Goal: Transaction & Acquisition: Book appointment/travel/reservation

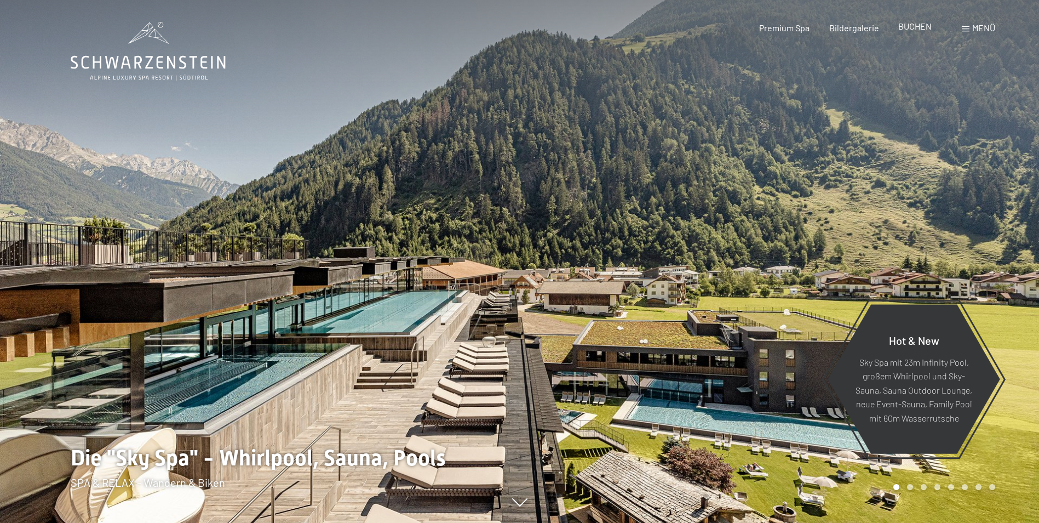
click at [925, 28] on span "BUCHEN" at bounding box center [915, 26] width 33 height 10
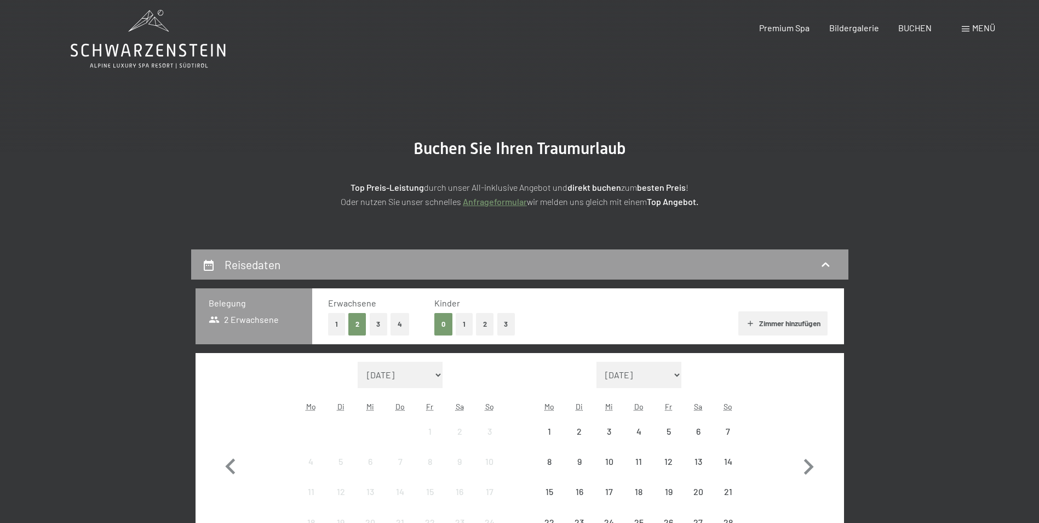
scroll to position [274, 0]
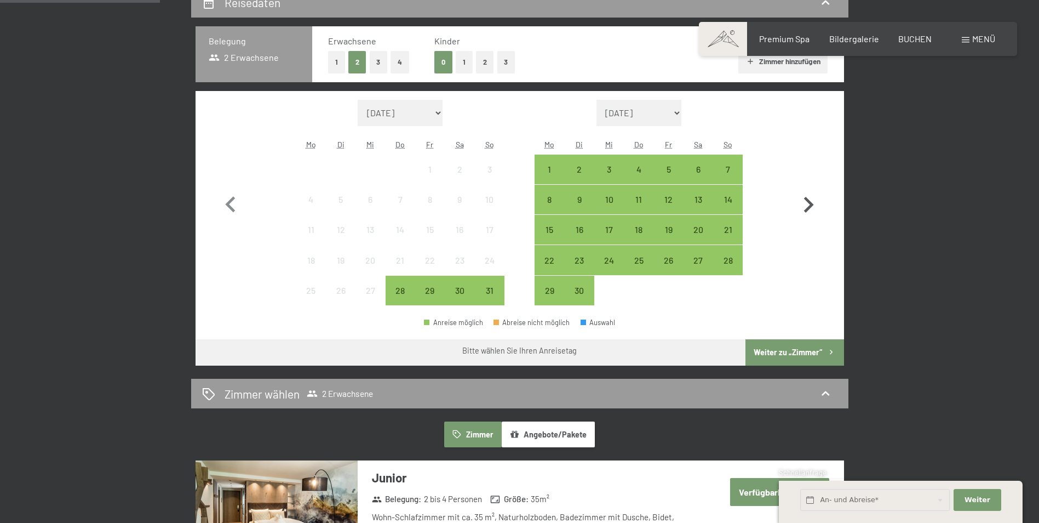
click at [807, 205] on icon "button" at bounding box center [809, 205] width 32 height 32
select select "2025-09-01"
select select "2025-10-01"
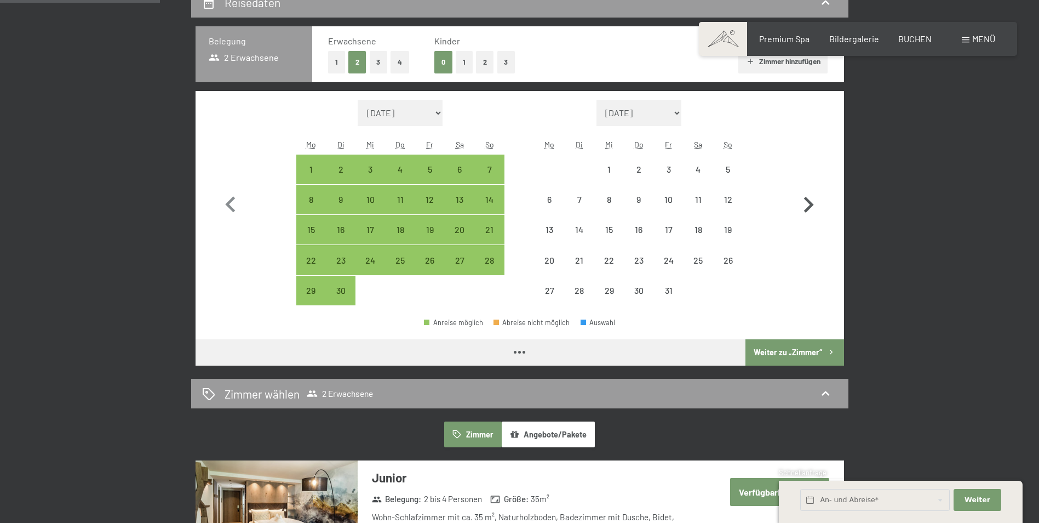
select select "2025-09-01"
select select "2025-10-01"
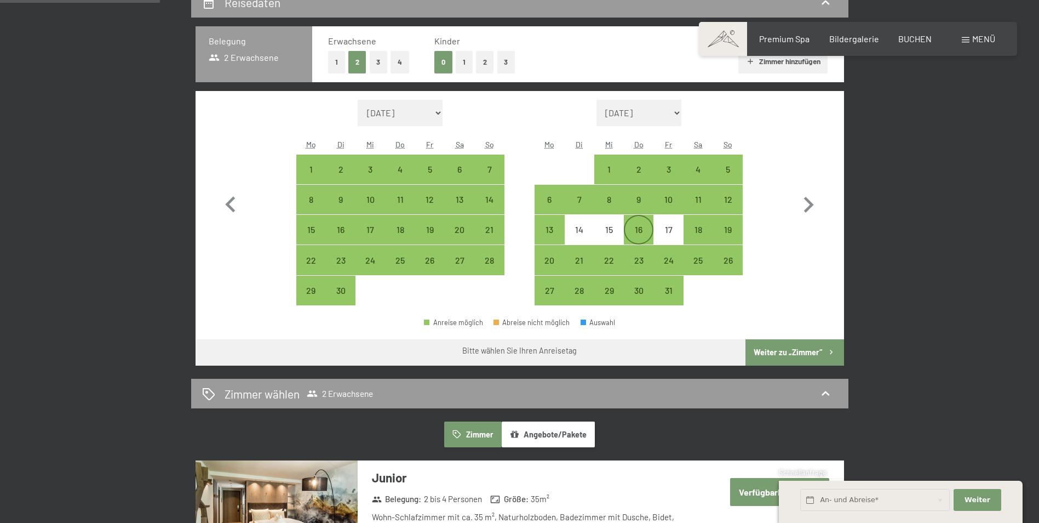
click at [639, 231] on div "16" at bounding box center [638, 238] width 27 height 27
select select "2025-09-01"
select select "2025-10-01"
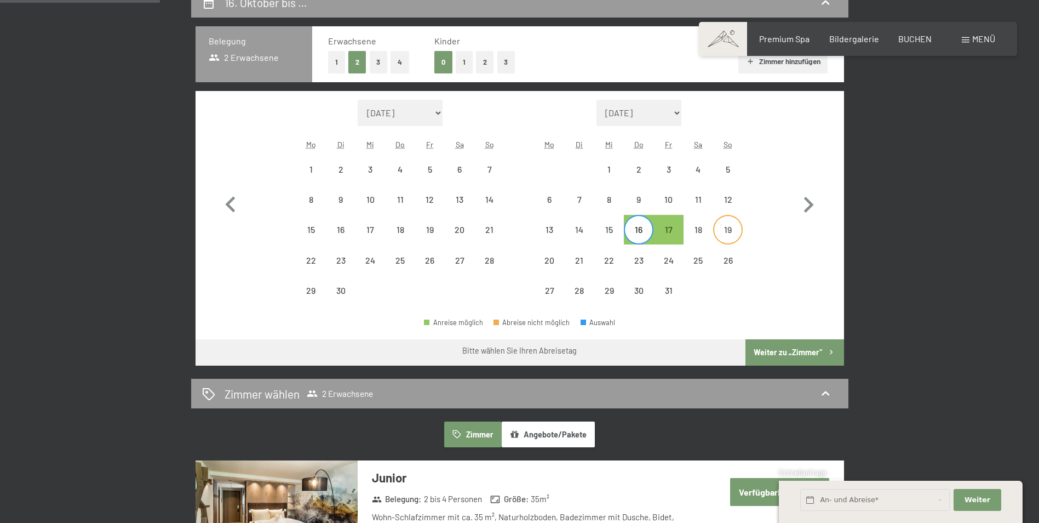
click at [729, 231] on div "19" at bounding box center [728, 238] width 27 height 27
select select "2025-09-01"
select select "2025-10-01"
